Goal: Task Accomplishment & Management: Manage account settings

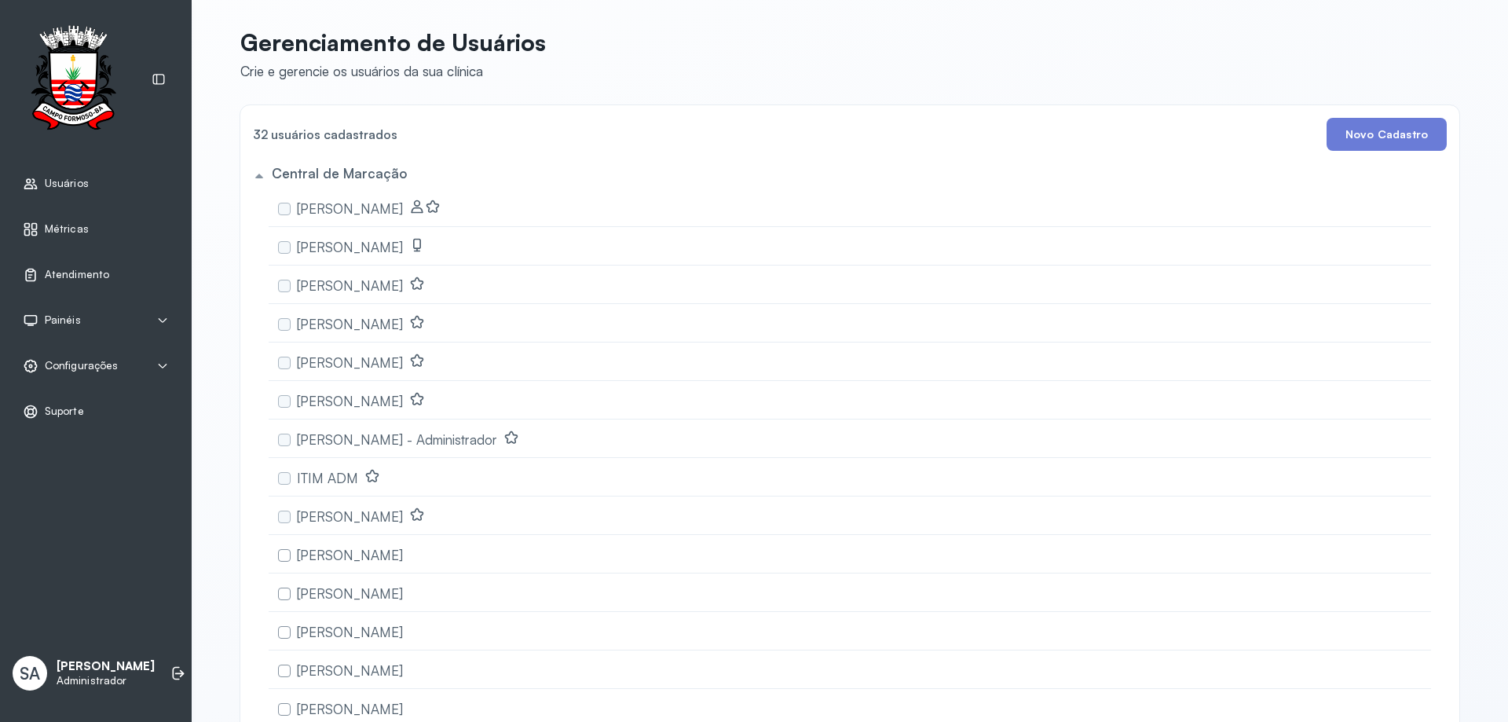
drag, startPoint x: 109, startPoint y: 372, endPoint x: 126, endPoint y: 367, distance: 17.2
click at [112, 370] on span "Configurações" at bounding box center [81, 365] width 73 height 13
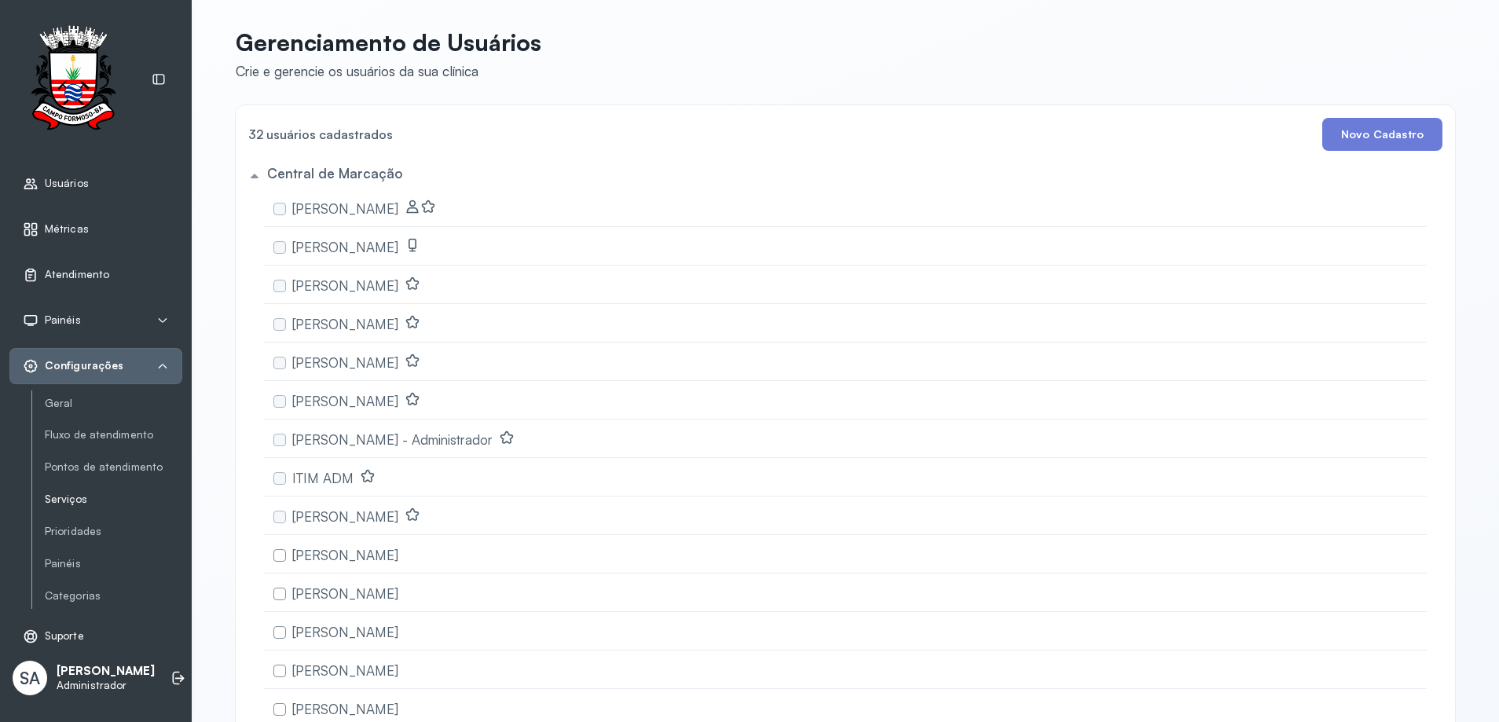
click at [78, 502] on link "Serviços" at bounding box center [113, 499] width 137 height 13
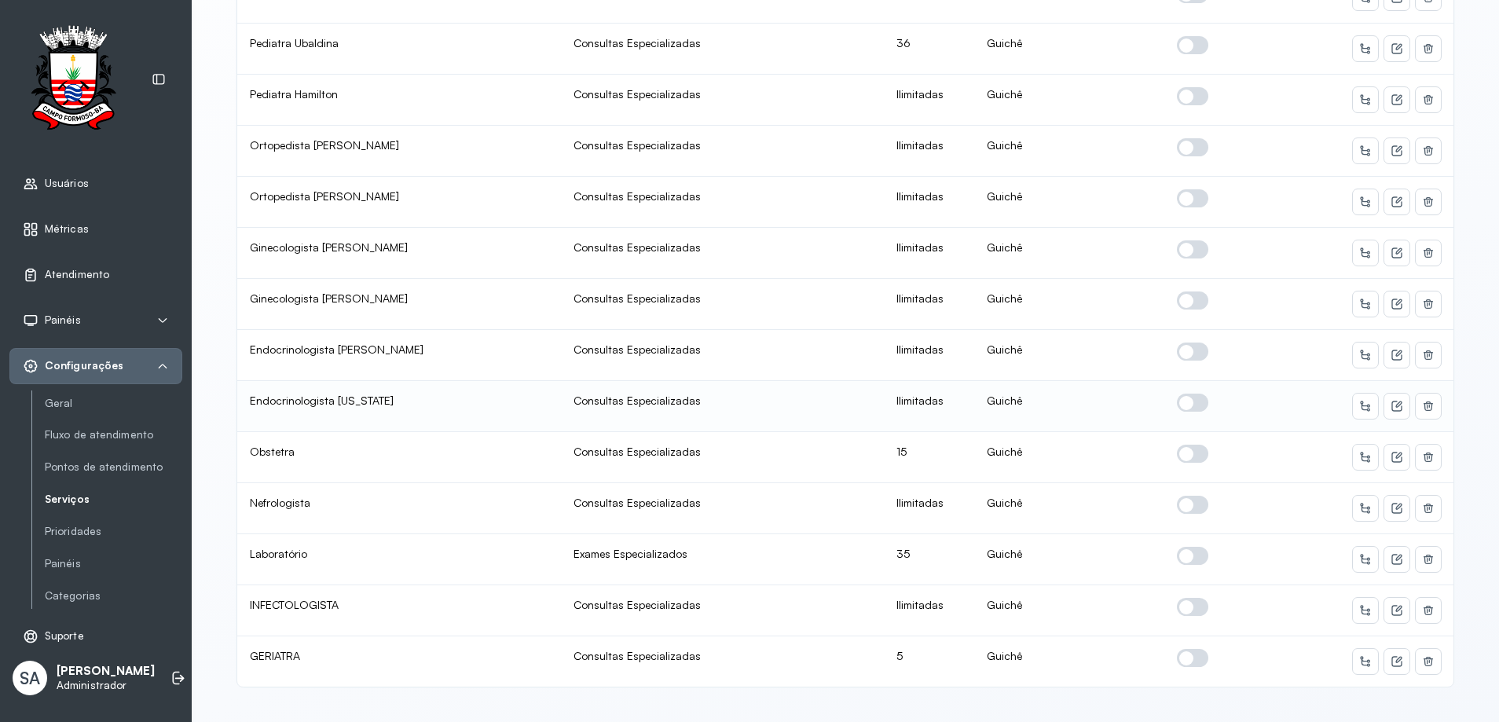
scroll to position [752, 0]
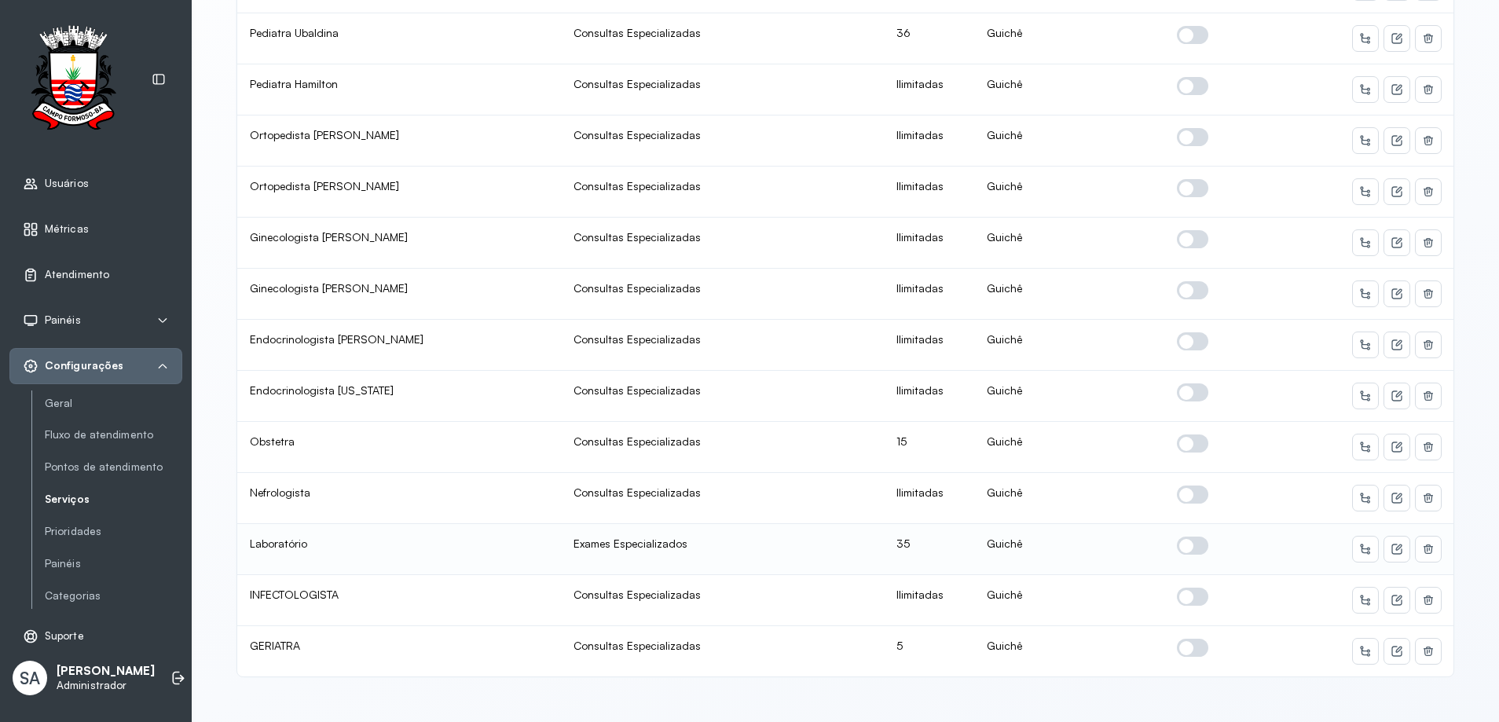
click at [1181, 537] on span at bounding box center [1192, 546] width 31 height 18
click at [152, 348] on div "Configurações" at bounding box center [95, 366] width 173 height 36
click at [155, 352] on div "Configurações" at bounding box center [95, 366] width 173 height 36
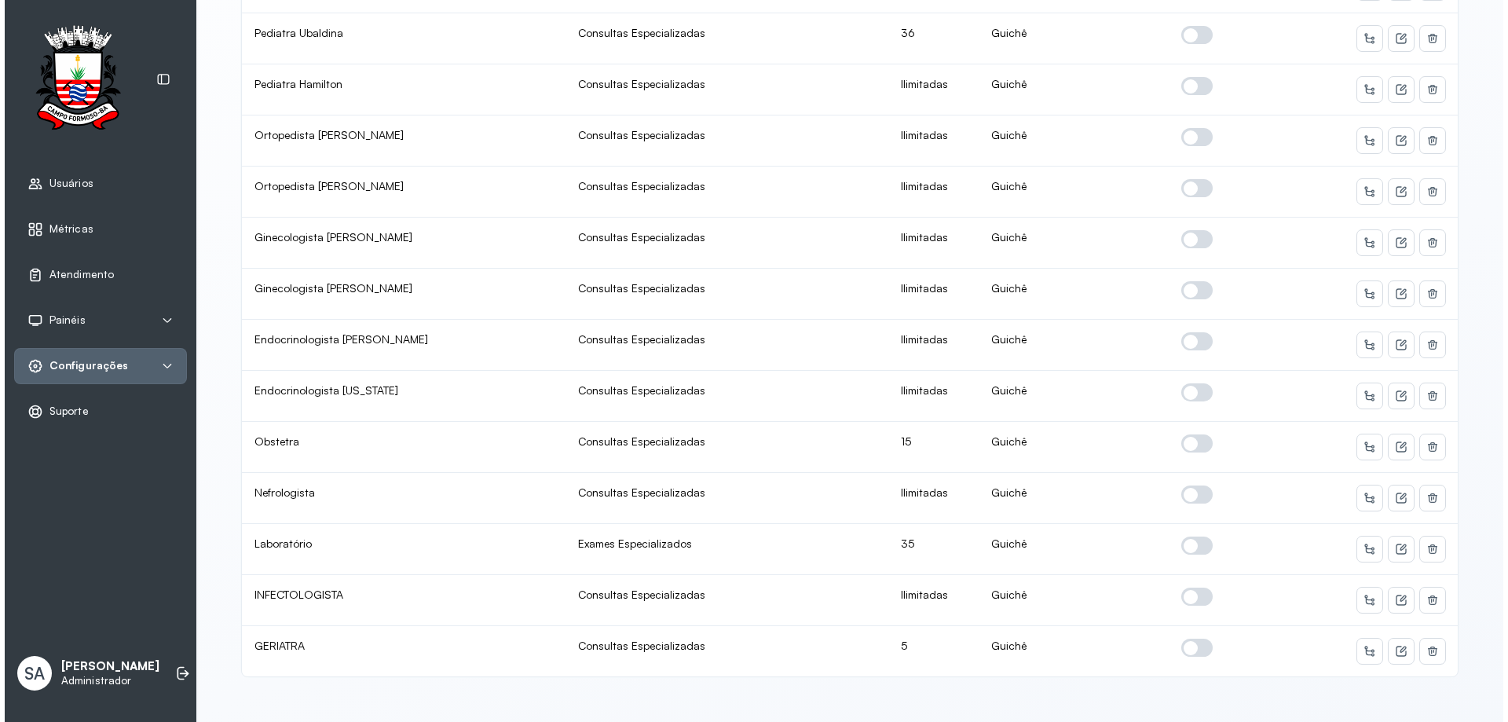
scroll to position [0, 0]
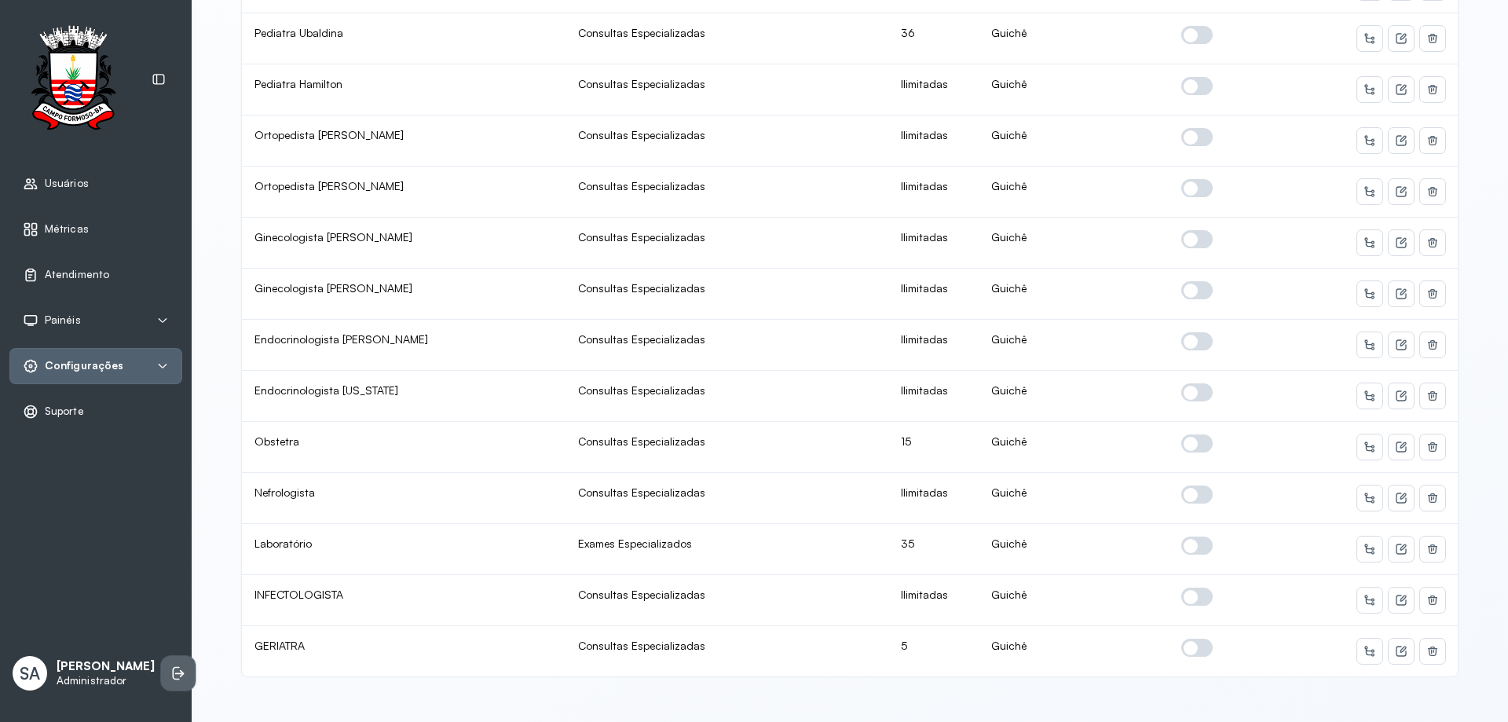
click at [170, 665] on icon at bounding box center [178, 673] width 16 height 16
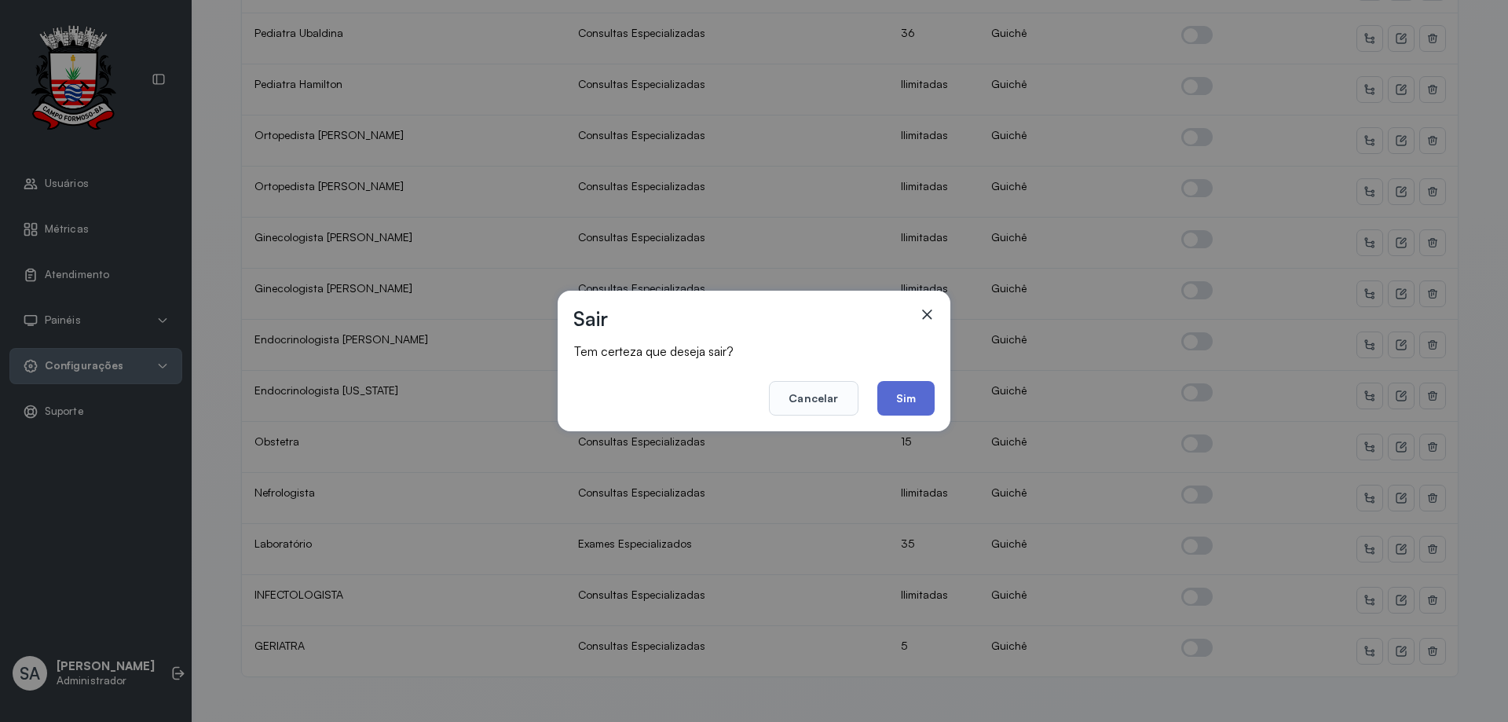
click at [887, 402] on button "Sim" at bounding box center [905, 398] width 57 height 35
